Goal: Navigation & Orientation: Find specific page/section

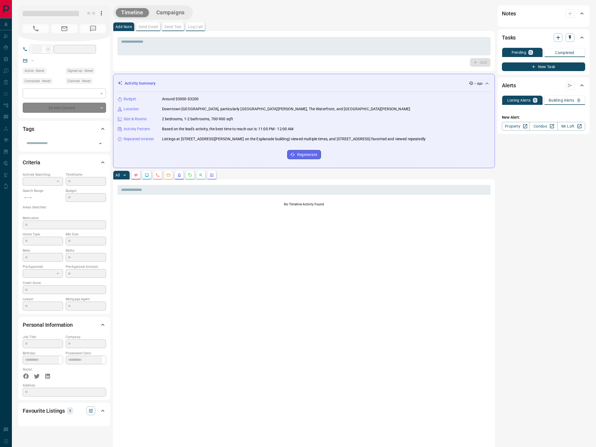
type input "**"
type input "**********"
type input "*"
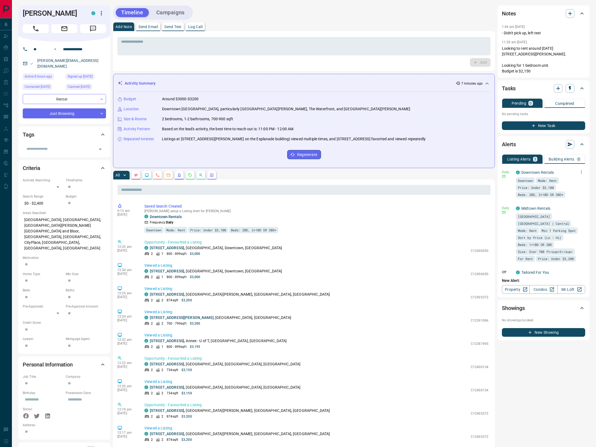
click at [579, 170] on icon "button" at bounding box center [581, 172] width 5 height 5
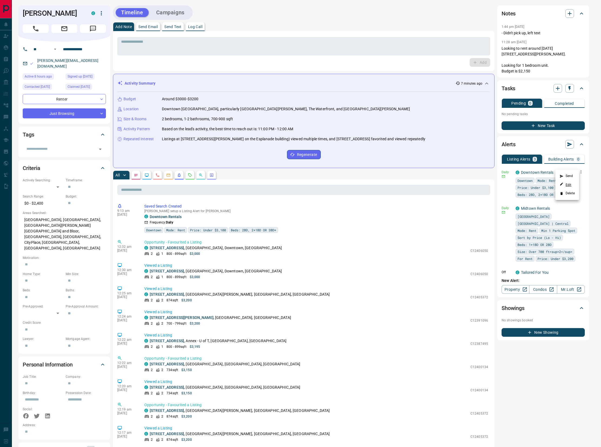
click at [567, 186] on link "Edit" at bounding box center [566, 184] width 12 height 5
click at [6, 101] on div at bounding box center [300, 223] width 601 height 447
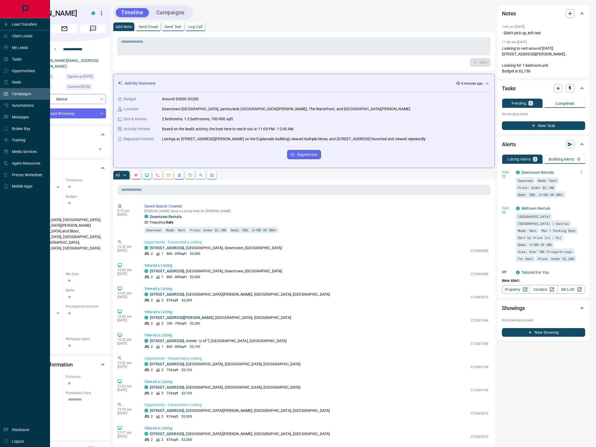
click at [10, 88] on div "Campaigns" at bounding box center [25, 94] width 50 height 12
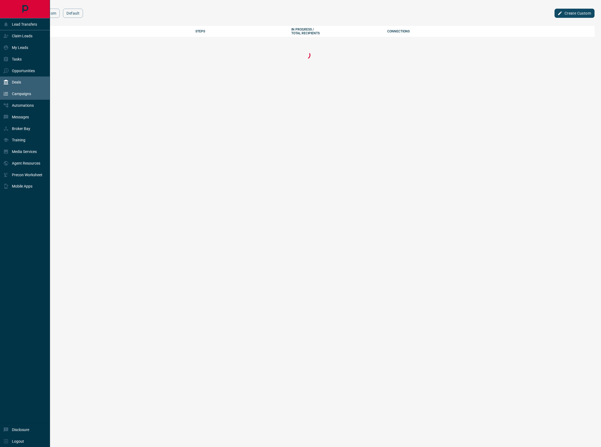
click at [18, 83] on p "Deals" at bounding box center [16, 82] width 9 height 4
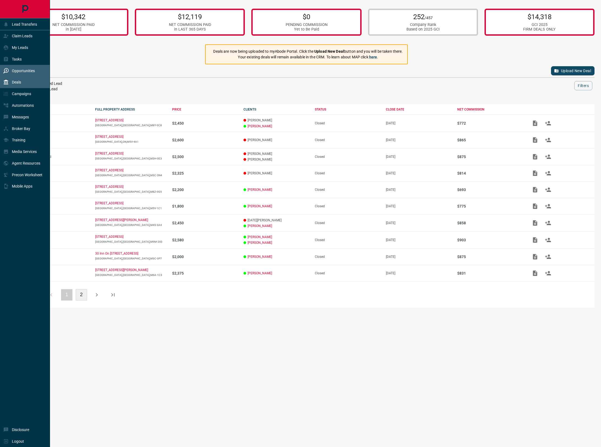
click at [26, 68] on div "Opportunities" at bounding box center [19, 70] width 32 height 9
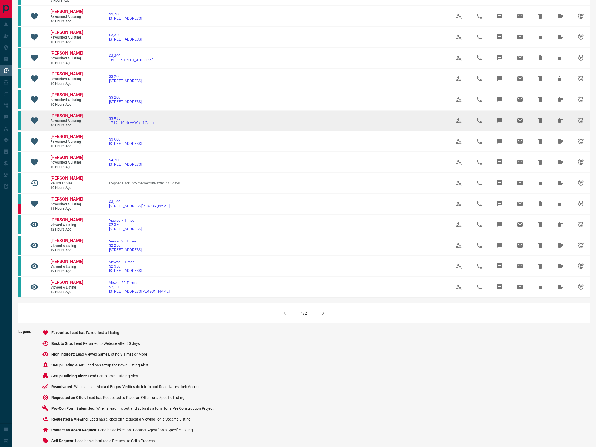
scroll to position [168, 0]
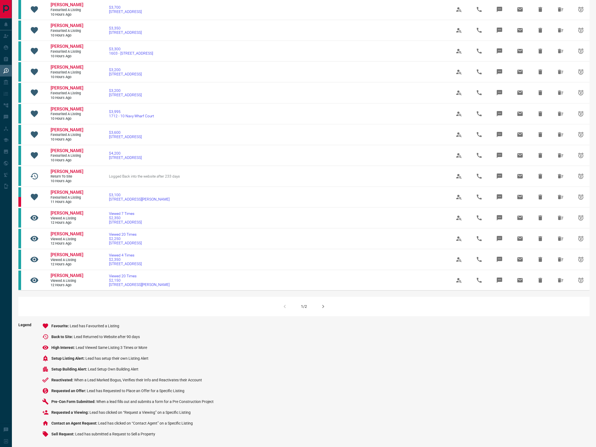
click at [326, 305] on icon "button" at bounding box center [323, 306] width 6 height 6
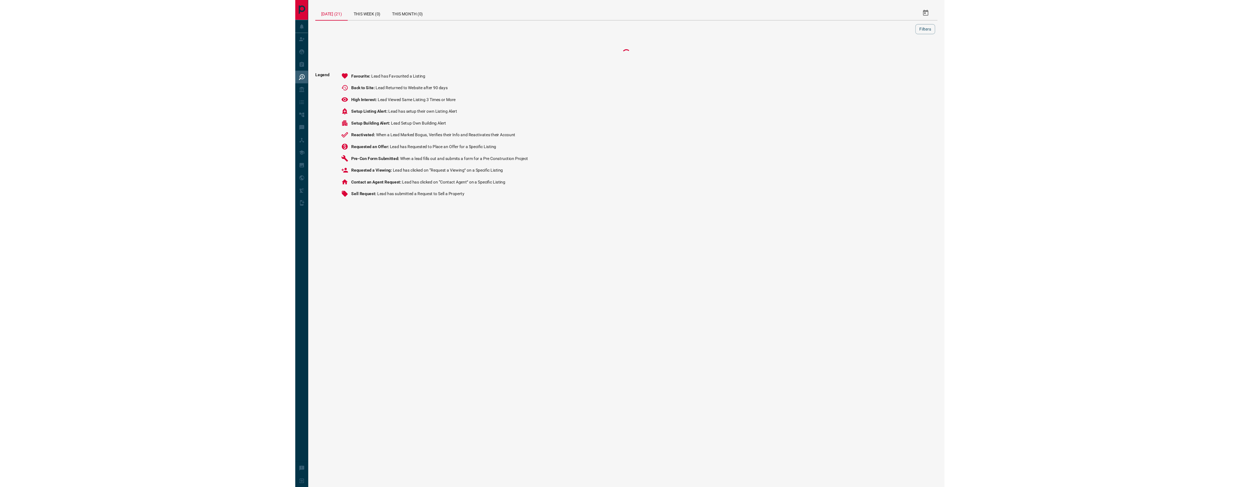
scroll to position [0, 0]
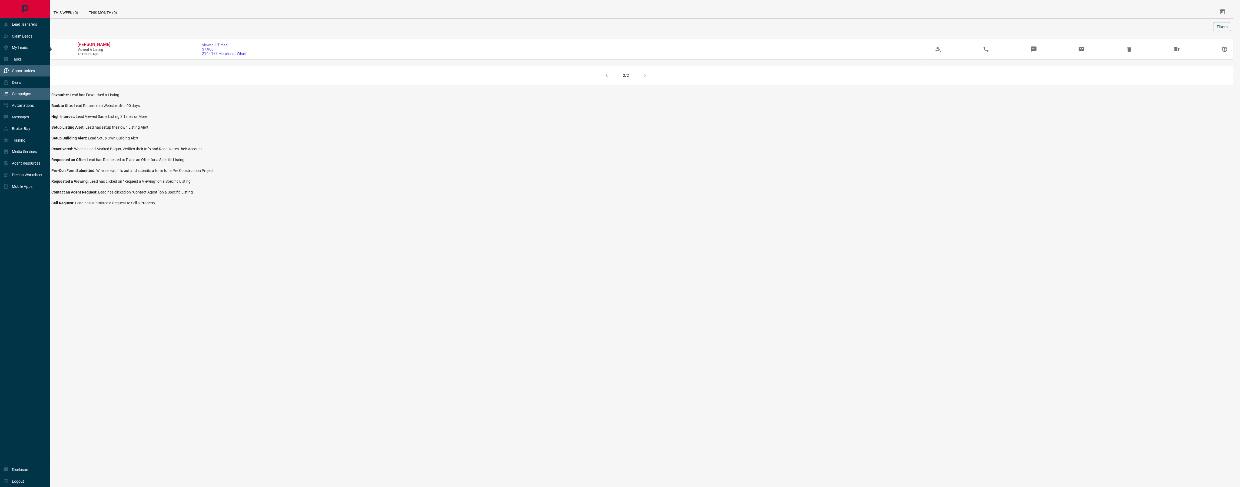
click at [7, 93] on icon at bounding box center [5, 93] width 5 height 5
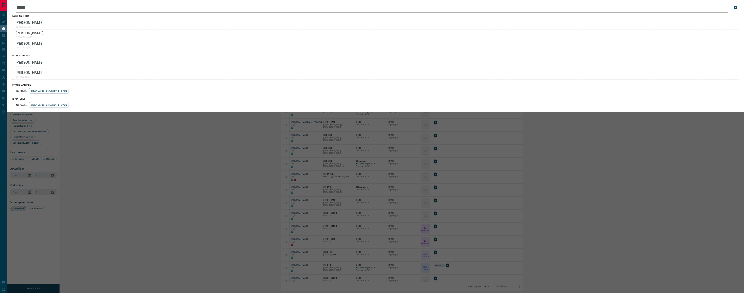
scroll to position [433, 1132]
click at [287, 286] on div "Leads Search Bar ***** Search for a lead by name, email, phone, or id name matc…" at bounding box center [632, 243] width 1240 height 487
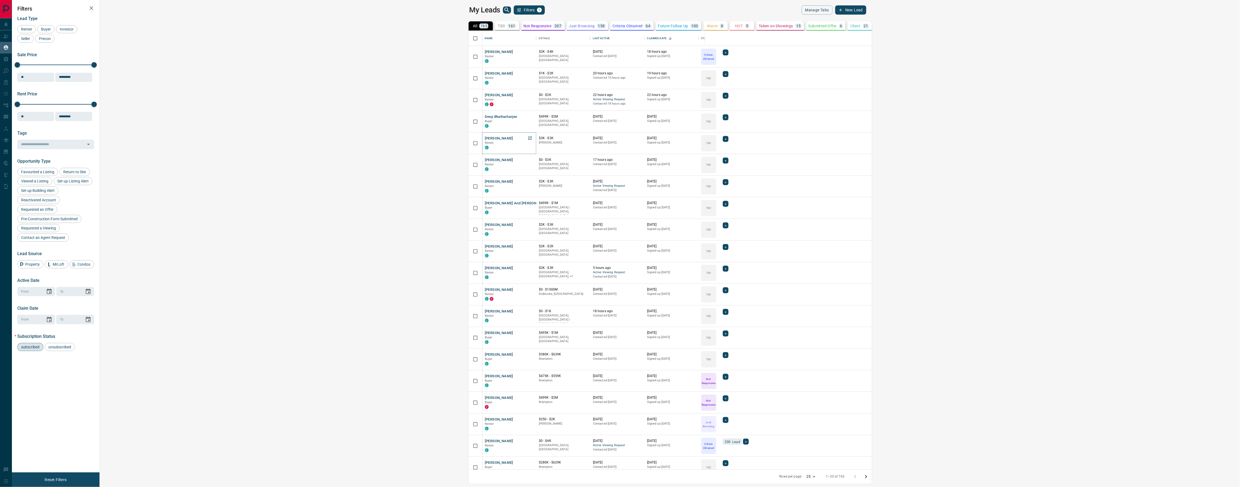
click at [528, 138] on icon "Open in New Tab" at bounding box center [529, 138] width 3 height 3
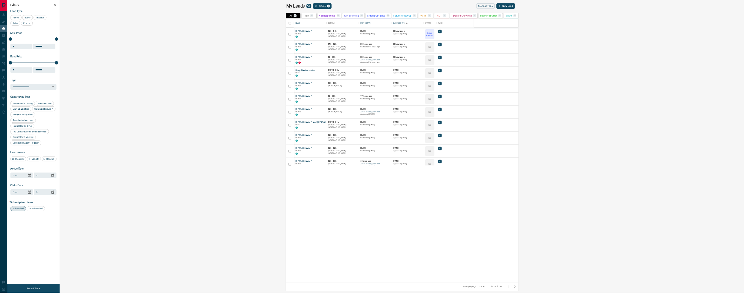
scroll to position [241, 639]
